Goal: Information Seeking & Learning: Learn about a topic

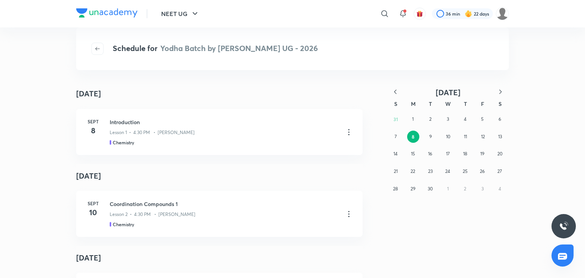
click at [395, 89] on icon "button" at bounding box center [396, 92] width 8 height 8
click at [452, 178] on div "27 28 29 30 31 1 2 3 4 5 6 7 8 9 10 11 12 13 14 15 16 17 18 19 20 21 22 23 24 2…" at bounding box center [448, 163] width 122 height 104
click at [448, 173] on abbr "20" at bounding box center [447, 171] width 5 height 6
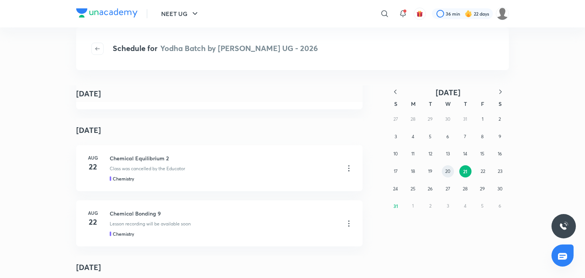
scroll to position [184, 0]
click at [152, 175] on div "Chemistry" at bounding box center [224, 177] width 229 height 7
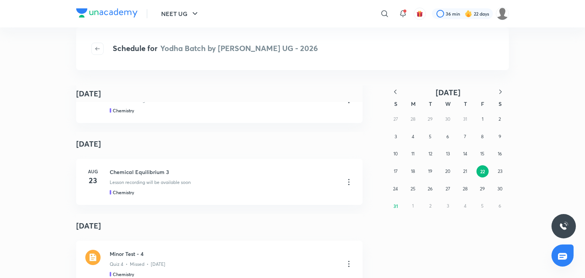
scroll to position [306, 0]
click at [118, 167] on div "[DATE] Chemical Equilibrium 3 Lesson recording will be available soon Chemistry" at bounding box center [219, 182] width 287 height 46
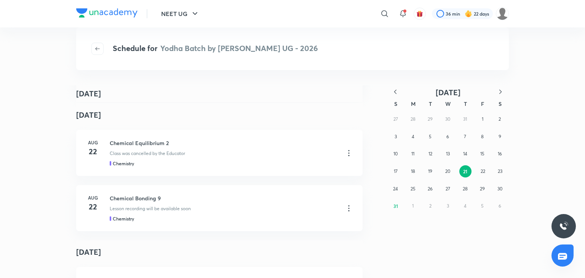
scroll to position [171, 0]
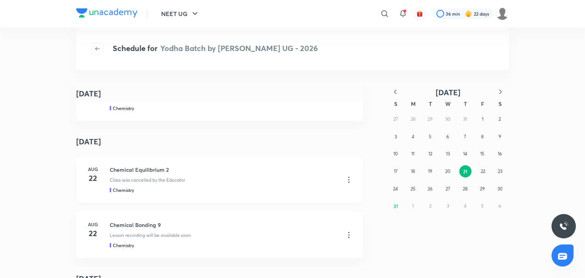
click at [346, 174] on div "Chemical Equilibrium 2 Class was cancelled by the Educator Chemistry" at bounding box center [232, 180] width 244 height 28
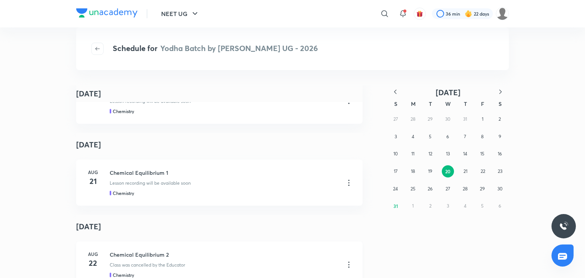
scroll to position [87, 0]
click at [119, 181] on p "Lesson recording will be available soon" at bounding box center [150, 182] width 81 height 7
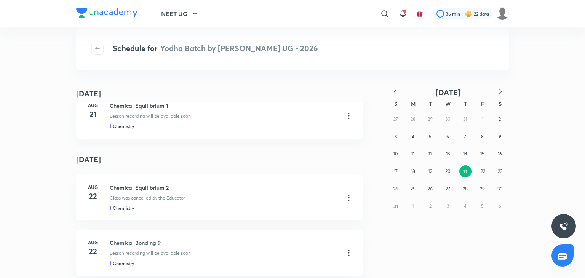
scroll to position [162, 0]
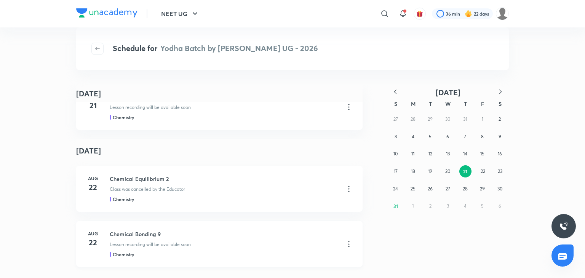
drag, startPoint x: 160, startPoint y: 215, endPoint x: 152, endPoint y: 222, distance: 10.0
click at [152, 222] on div "[DATE] Chemical Bonding 9 Lesson recording will be available soon Chemistry" at bounding box center [219, 244] width 287 height 46
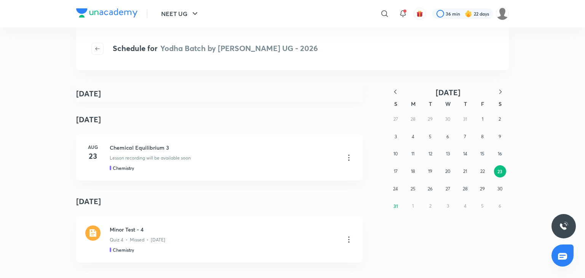
scroll to position [332, 0]
click at [161, 160] on p "Lesson recording will be available soon" at bounding box center [150, 157] width 81 height 7
click at [159, 145] on h3 "Chemical Equilibrium 3" at bounding box center [224, 147] width 229 height 8
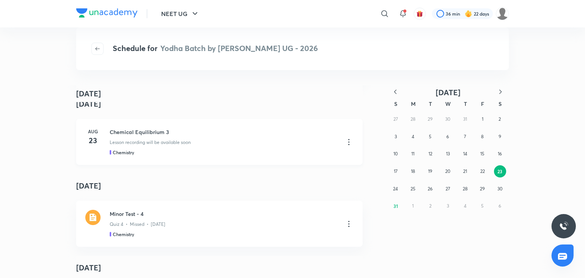
scroll to position [340, 0]
